Goal: Information Seeking & Learning: Learn about a topic

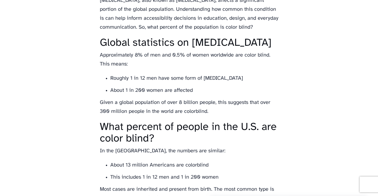
scroll to position [238, 0]
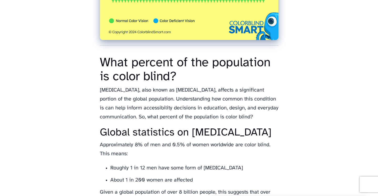
click at [223, 100] on p "Color blindness, also known as color vision deficiency, affects a significant p…" at bounding box center [189, 104] width 179 height 36
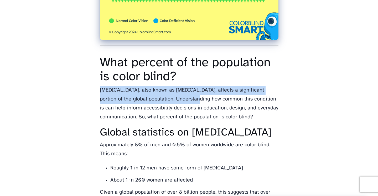
drag, startPoint x: 173, startPoint y: 109, endPoint x: 99, endPoint y: 97, distance: 75.2
copy p "Color blindness, also known as color vision deficiency, affects a significant p…"
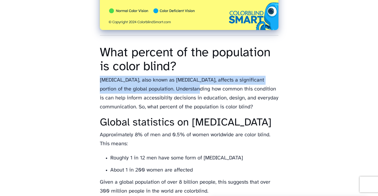
scroll to position [248, 0]
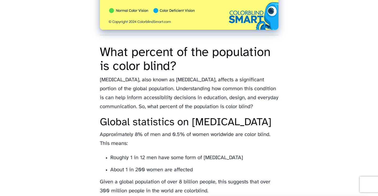
click at [176, 74] on h1 "What percent of the population is color blind?" at bounding box center [189, 60] width 179 height 28
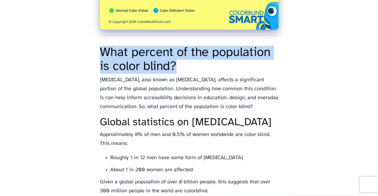
drag, startPoint x: 178, startPoint y: 76, endPoint x: 98, endPoint y: 59, distance: 81.9
copy h1 "What percent of the population is color blind?"
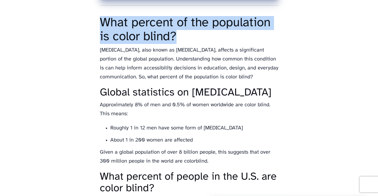
scroll to position [355, 0]
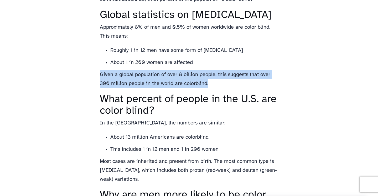
drag, startPoint x: 210, startPoint y: 94, endPoint x: 86, endPoint y: 85, distance: 124.0
copy p "Given a global population of over 8 billion people, this suggests that over 300…"
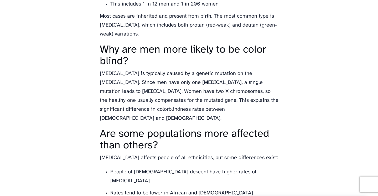
scroll to position [481, 0]
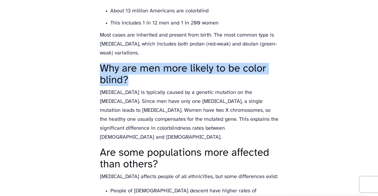
drag, startPoint x: 132, startPoint y: 87, endPoint x: 101, endPoint y: 78, distance: 32.6
click at [101, 78] on h2 "Why are men more likely to be color blind?" at bounding box center [189, 74] width 179 height 23
copy h2 "Why are men more likely to be color blind?"
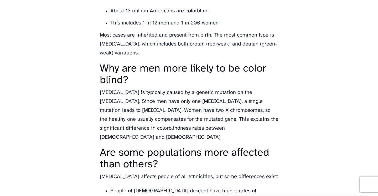
click at [138, 116] on p "Color blindness is typically caused by a genetic mutation on the X chromosome. …" at bounding box center [189, 115] width 179 height 54
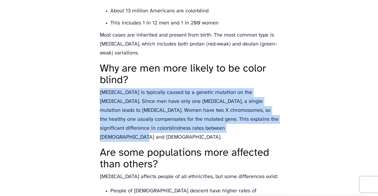
drag, startPoint x: 248, startPoint y: 140, endPoint x: 94, endPoint y: 102, distance: 158.0
click at [95, 102] on main "What percent of the population is color blind? Learn what percent of people are…" at bounding box center [189, 54] width 189 height 1030
copy p "Color blindness is typically caused by a genetic mutation on the X chromosome. …"
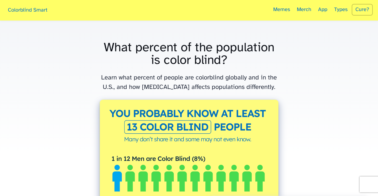
scroll to position [0, 0]
click at [38, 8] on link "Colorblind Smart" at bounding box center [27, 10] width 45 height 17
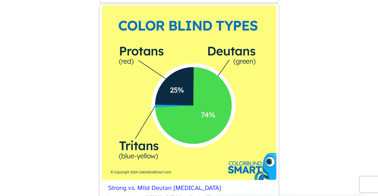
scroll to position [1122, 0]
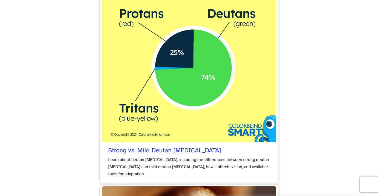
click at [195, 90] on img at bounding box center [189, 55] width 174 height 174
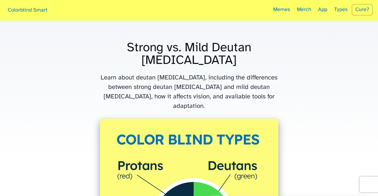
click at [19, 11] on link "Colorblind Smart" at bounding box center [27, 10] width 45 height 17
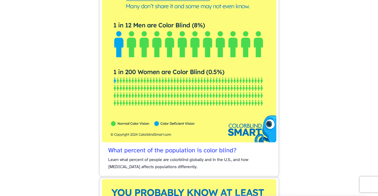
scroll to position [357, 0]
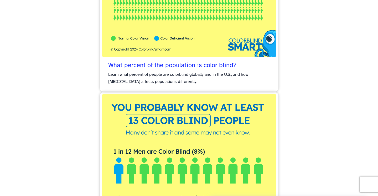
click at [200, 62] on span "What percent of the population is color blind?" at bounding box center [172, 66] width 128 height 8
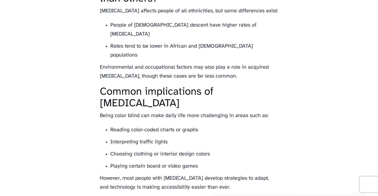
scroll to position [647, 0]
drag, startPoint x: 143, startPoint y: 96, endPoint x: 102, endPoint y: 75, distance: 46.0
copy h2 "Common implications of color blindness"
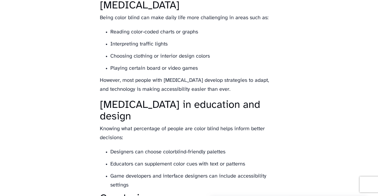
scroll to position [786, 0]
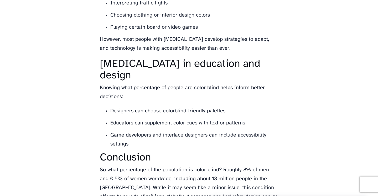
click at [162, 106] on li "Designers can choose colorblind-friendly palettes" at bounding box center [194, 110] width 168 height 9
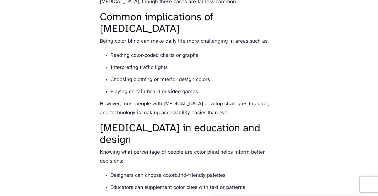
scroll to position [674, 0]
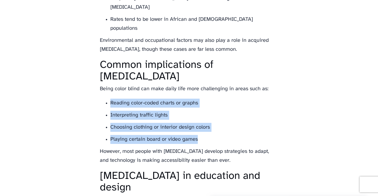
drag, startPoint x: 110, startPoint y: 94, endPoint x: 200, endPoint y: 130, distance: 96.7
click at [200, 130] on ul "Reading color-coded charts or graphs Interpreting traffic lights Choosing cloth…" at bounding box center [189, 120] width 179 height 45
copy ul "Reading color-coded charts or graphs Interpreting traffic lights Choosing cloth…"
